Goal: Find specific page/section: Find specific page/section

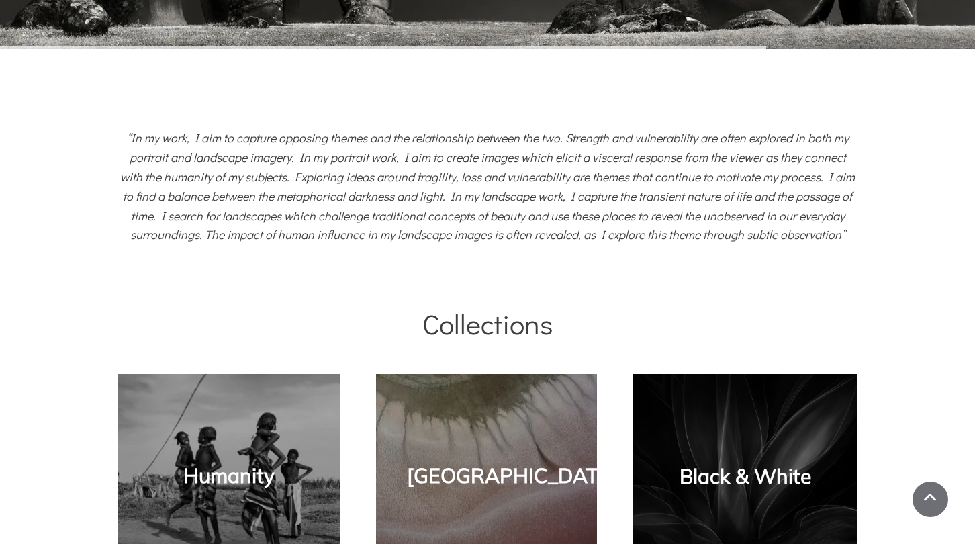
scroll to position [738, 0]
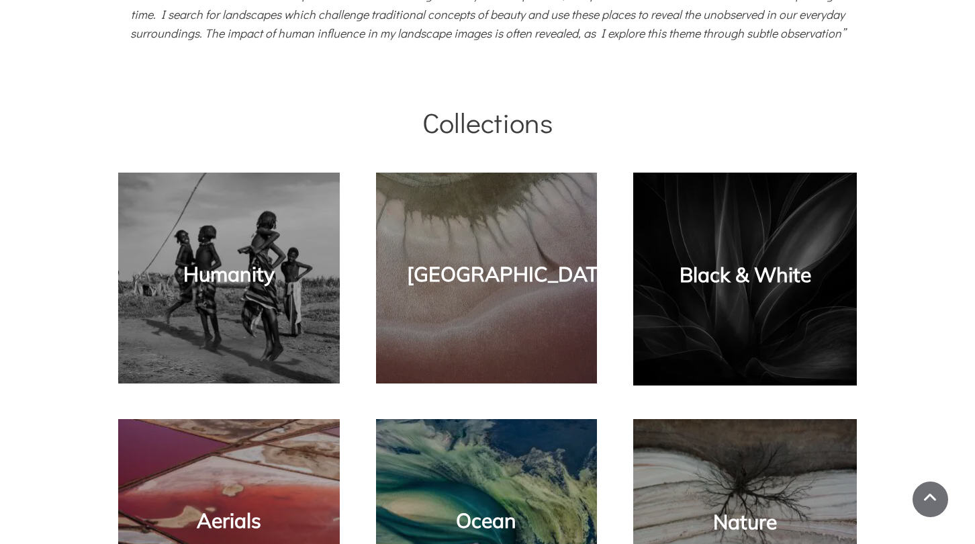
click at [716, 283] on link "Black & White" at bounding box center [745, 275] width 132 height 26
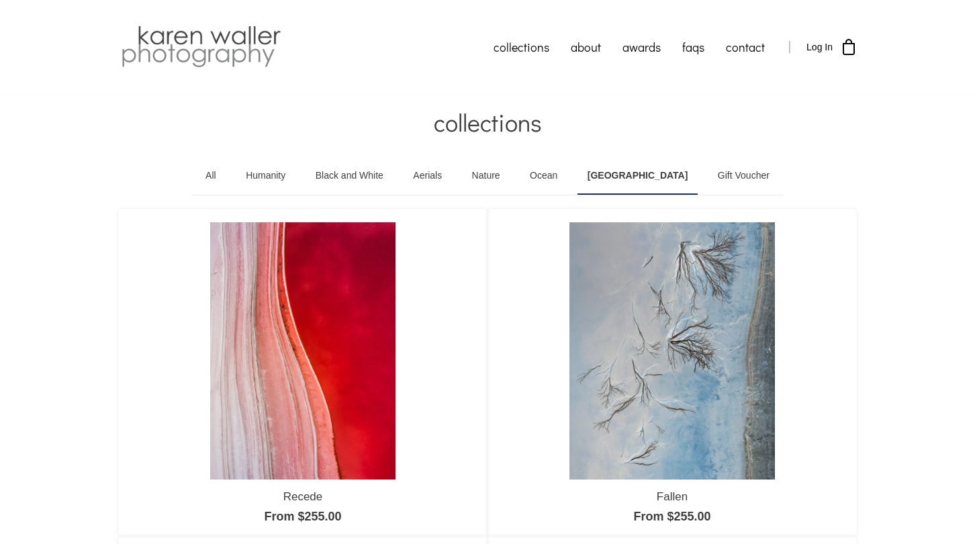
click at [373, 170] on link "Black and White" at bounding box center [349, 176] width 88 height 38
